Goal: Task Accomplishment & Management: Use online tool/utility

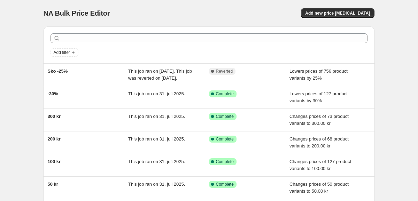
click at [34, 91] on div "NA Bulk Price Editor. This page is ready NA Bulk Price Editor Add new price [ME…" at bounding box center [208, 179] width 417 height 359
click at [342, 16] on button "Add new price [MEDICAL_DATA]" at bounding box center [337, 13] width 73 height 10
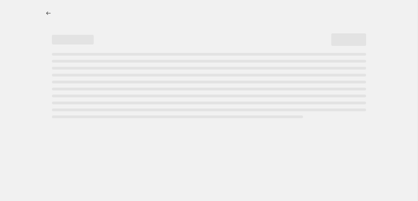
select select "percentage"
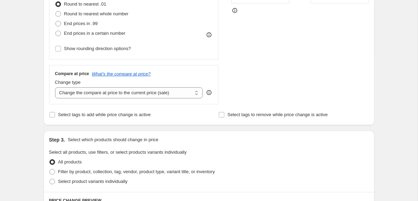
scroll to position [195, 0]
click at [53, 115] on input "Select tags to add while price change is active" at bounding box center [52, 115] width 6 height 6
checkbox input "true"
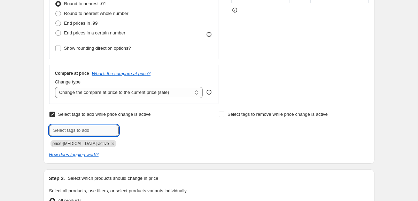
click at [82, 130] on input "text" at bounding box center [84, 130] width 70 height 11
type input "sale"
click at [34, 119] on div "Create new price [MEDICAL_DATA]. This page is ready Create new price [MEDICAL_D…" at bounding box center [208, 172] width 417 height 735
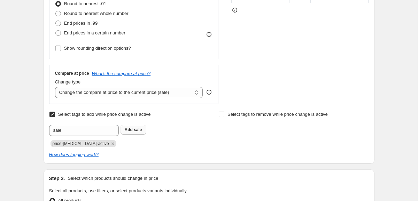
click at [135, 132] on span "sale" at bounding box center [138, 129] width 8 height 5
click at [37, 89] on div "Create new price [MEDICAL_DATA]. This page is ready Create new price [MEDICAL_D…" at bounding box center [208, 172] width 347 height 735
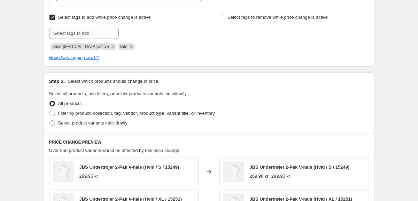
scroll to position [299, 0]
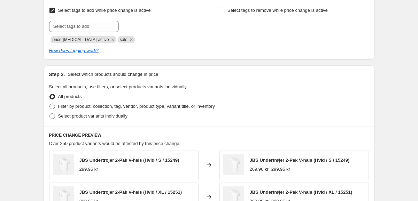
click at [53, 106] on span at bounding box center [52, 107] width 6 height 6
click at [50, 104] on input "Filter by product, collection, tag, vendor, product type, variant title, or inv…" at bounding box center [49, 104] width 0 height 0
radio input "true"
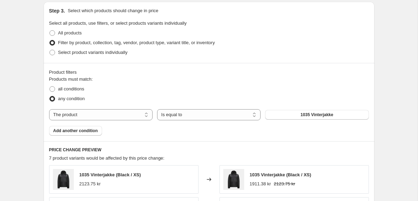
scroll to position [398, 0]
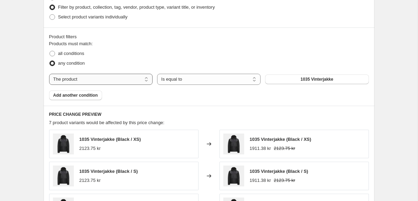
click at [144, 78] on select "The product The product's collection The product's tag The product's vendor The…" at bounding box center [100, 79] width 103 height 11
select select "product_type"
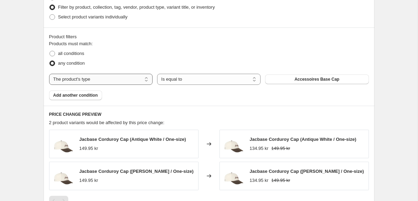
click at [103, 81] on select "The product The product's collection The product's tag The product's vendor The…" at bounding box center [100, 79] width 103 height 11
click at [294, 79] on button "Accessoires Base Cap" at bounding box center [316, 80] width 103 height 10
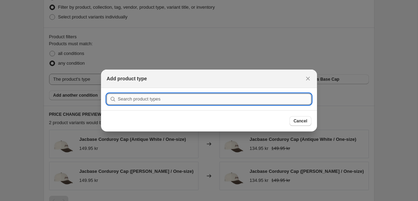
click at [220, 101] on input ":r2g:" at bounding box center [215, 99] width 194 height 11
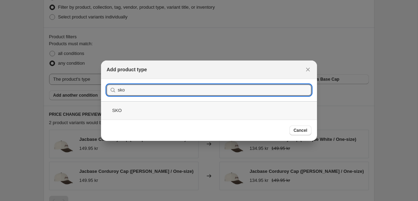
type input "sko"
click at [220, 107] on div "SKO" at bounding box center [209, 110] width 216 height 18
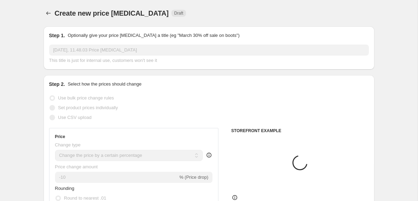
scroll to position [398, 0]
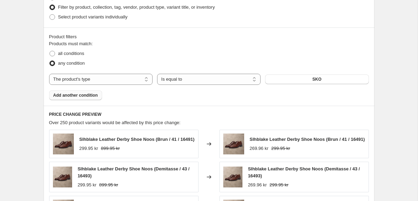
click at [74, 96] on span "Add another condition" at bounding box center [75, 96] width 45 height 6
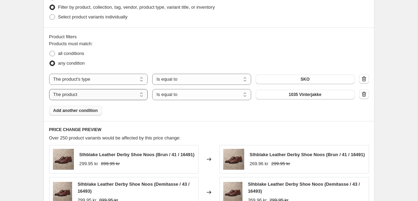
click at [127, 94] on select "The product The product's collection The product's tag The product's vendor The…" at bounding box center [98, 94] width 99 height 11
select select "product_type"
click at [273, 95] on button "Accessoires Base Cap" at bounding box center [305, 95] width 99 height 10
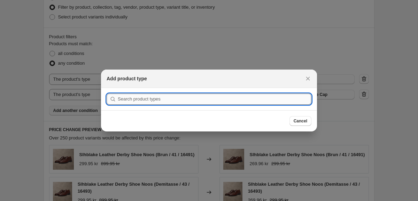
click at [264, 102] on input ":r2m:" at bounding box center [215, 99] width 194 height 11
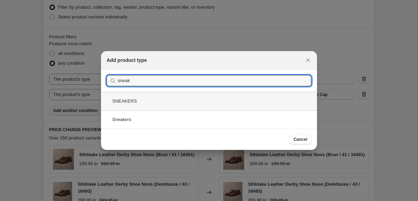
type input "sneak"
click at [236, 107] on div "SNEAKERS" at bounding box center [209, 101] width 216 height 18
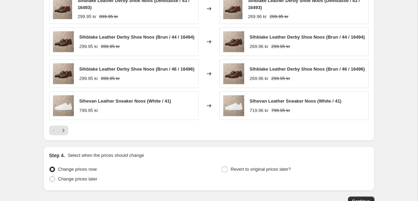
scroll to position [636, 0]
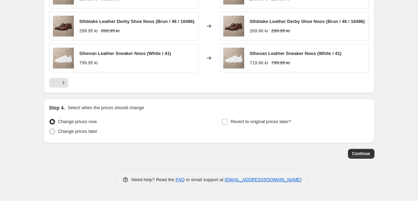
click at [68, 133] on span "Change prices later" at bounding box center [77, 131] width 39 height 5
click at [50, 129] on input "Change prices later" at bounding box center [49, 129] width 0 height 0
radio input "true"
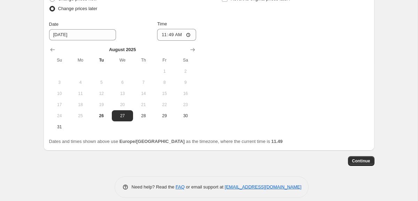
scroll to position [757, 0]
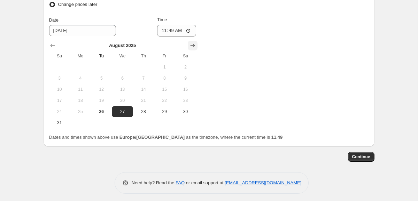
click at [195, 49] on icon "Show next month, September 2025" at bounding box center [192, 45] width 7 height 7
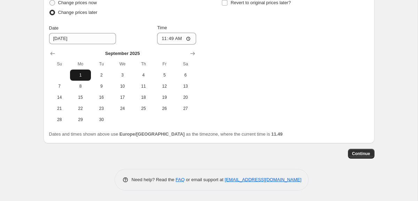
click at [78, 76] on span "1" at bounding box center [80, 75] width 15 height 6
type input "[DATE]"
click at [177, 42] on input "11:49" at bounding box center [176, 39] width 39 height 12
type input "00:01"
click at [247, 54] on div "Change prices now Change prices later Date [DATE] Time 00:[DATE] Mo Tu We Th Fr…" at bounding box center [209, 61] width 320 height 127
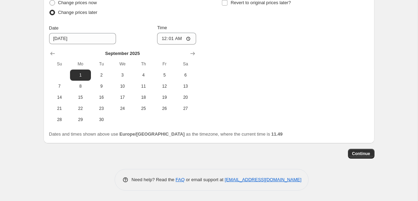
click at [249, 77] on div "Change prices now Change prices later Date [DATE] Time 00:[DATE] Mo Tu We Th Fr…" at bounding box center [209, 61] width 320 height 127
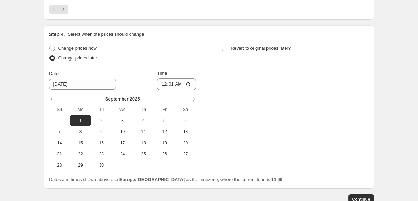
scroll to position [694, 0]
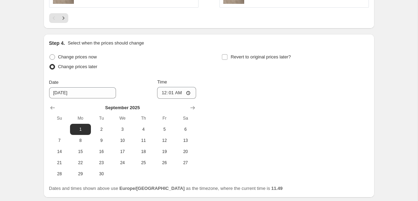
click at [246, 104] on div "Change prices now Change prices later Date [DATE] Time 00:[DATE] Mo Tu We Th Fr…" at bounding box center [209, 115] width 320 height 127
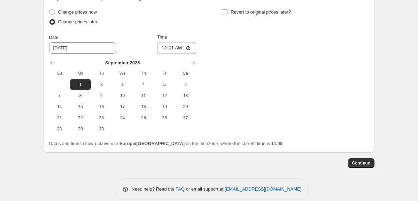
scroll to position [755, 0]
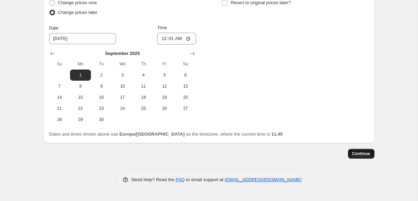
click at [366, 155] on span "Continue" at bounding box center [361, 154] width 18 height 6
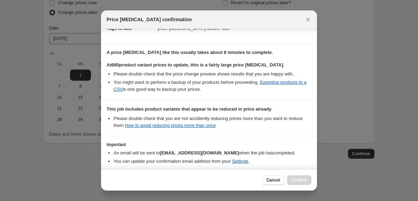
scroll to position [140, 0]
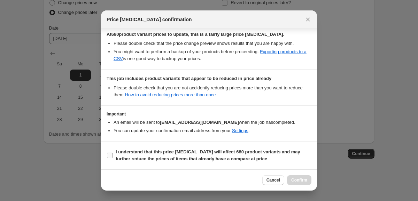
click at [135, 158] on b "I understand that this price [MEDICAL_DATA] will affect 680 product variants an…" at bounding box center [208, 155] width 185 height 12
click at [112, 158] on input "I understand that this price [MEDICAL_DATA] will affect 680 product variants an…" at bounding box center [110, 156] width 6 height 6
checkbox input "true"
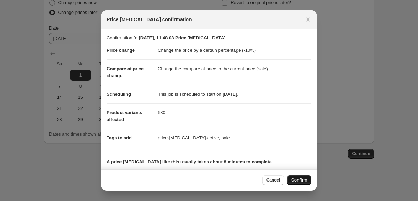
click at [303, 182] on span "Confirm" at bounding box center [299, 181] width 16 height 6
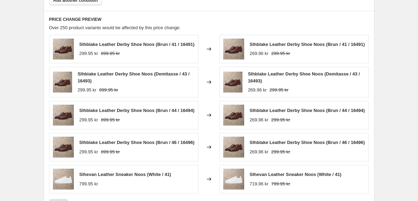
scroll to position [526, 0]
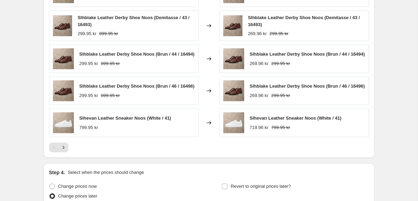
scroll to position [614, 0]
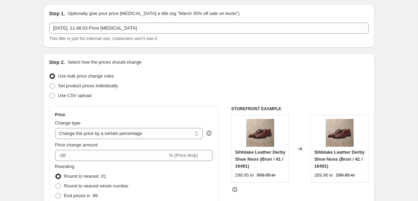
scroll to position [0, 0]
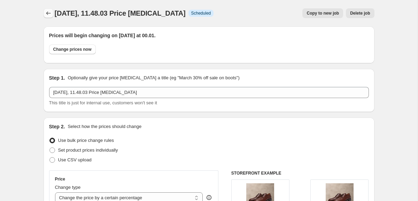
click at [48, 13] on icon "Price change jobs" at bounding box center [48, 13] width 7 height 7
